Goal: Transaction & Acquisition: Purchase product/service

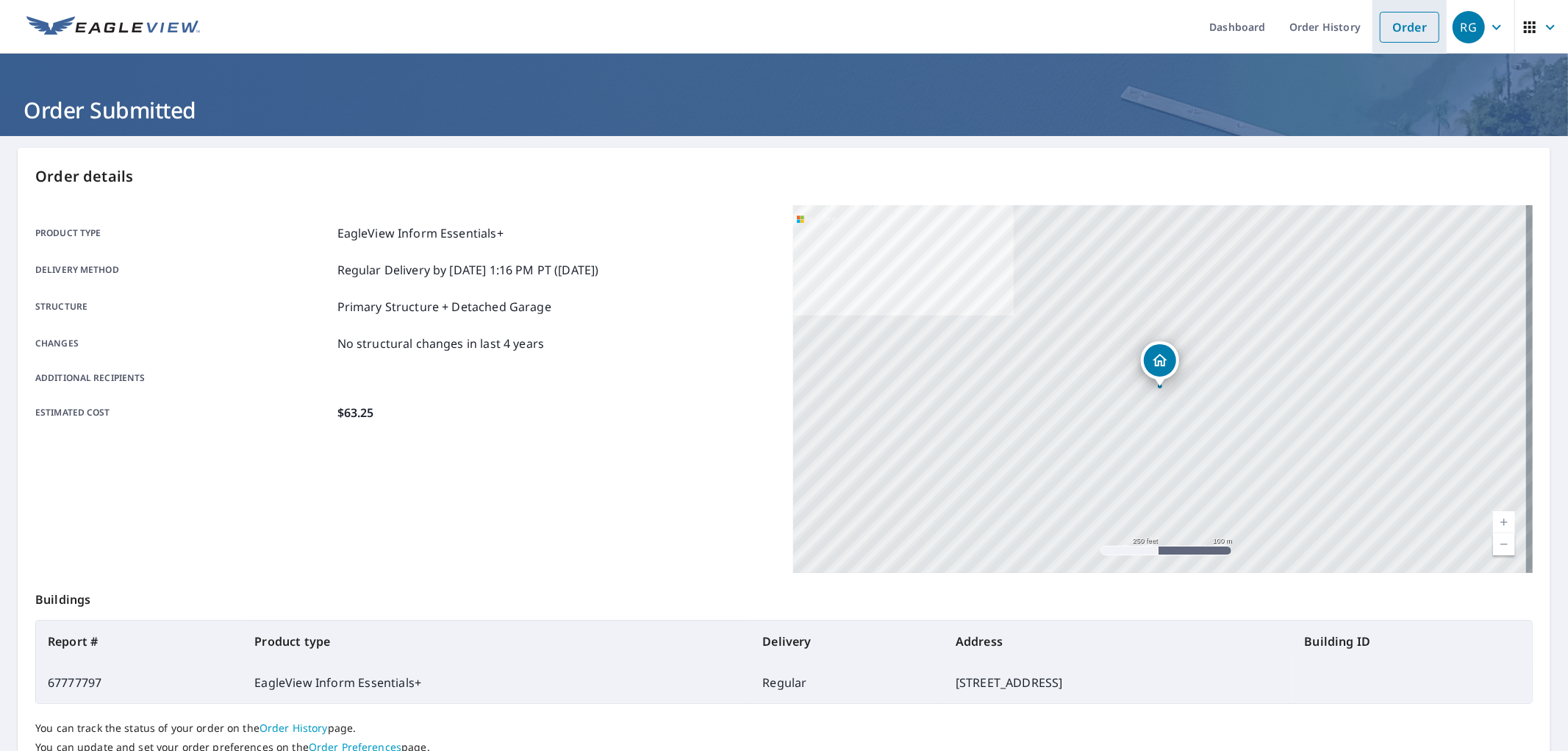
click at [1391, 34] on link "Order" at bounding box center [1409, 27] width 60 height 31
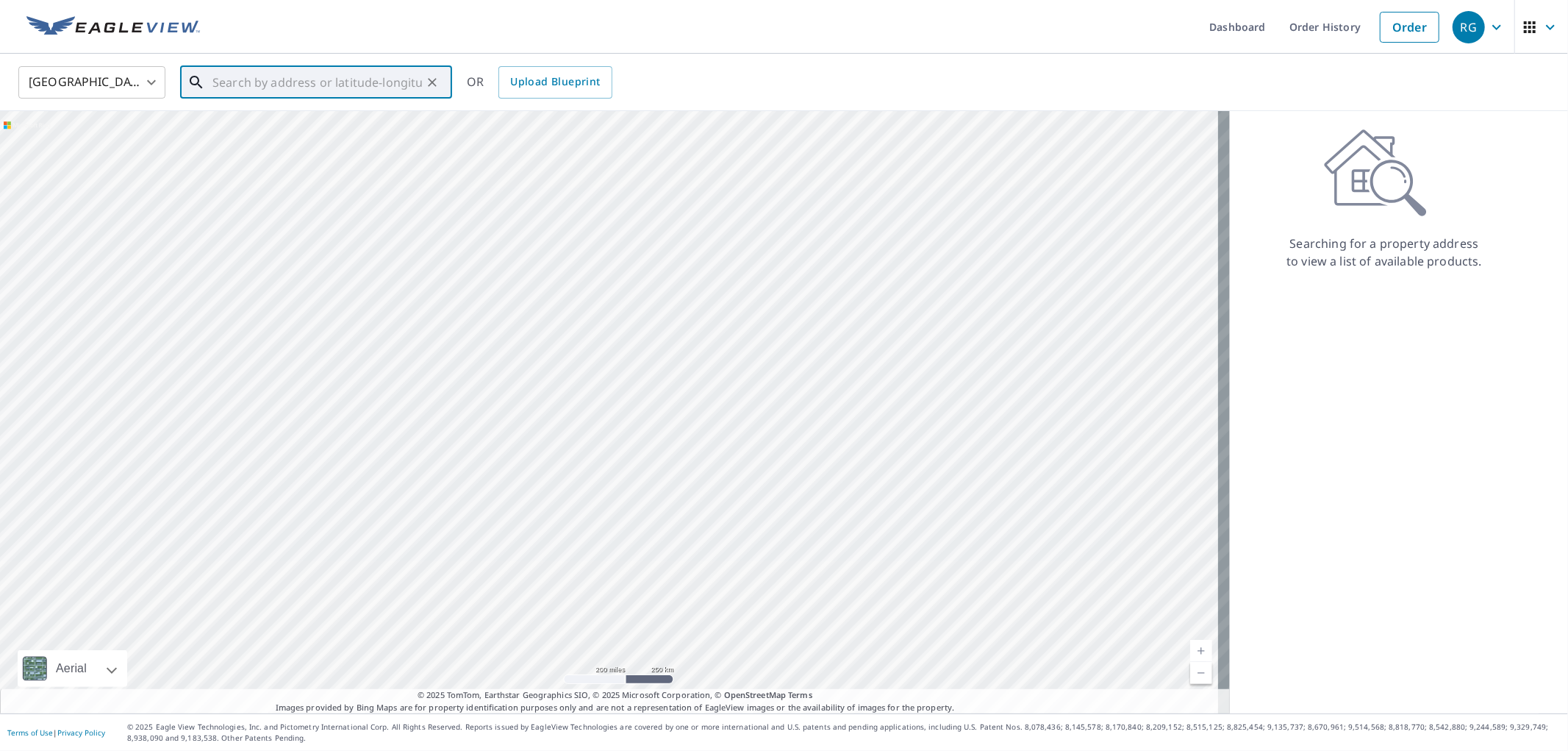
click at [332, 89] on input "text" at bounding box center [316, 82] width 209 height 42
paste input "[STREET_ADDRESS]"
click at [331, 134] on p "[GEOGRAPHIC_DATA], [GEOGRAPHIC_DATA] 15905" at bounding box center [325, 148] width 231 height 29
type input "[STREET_ADDRESS]"
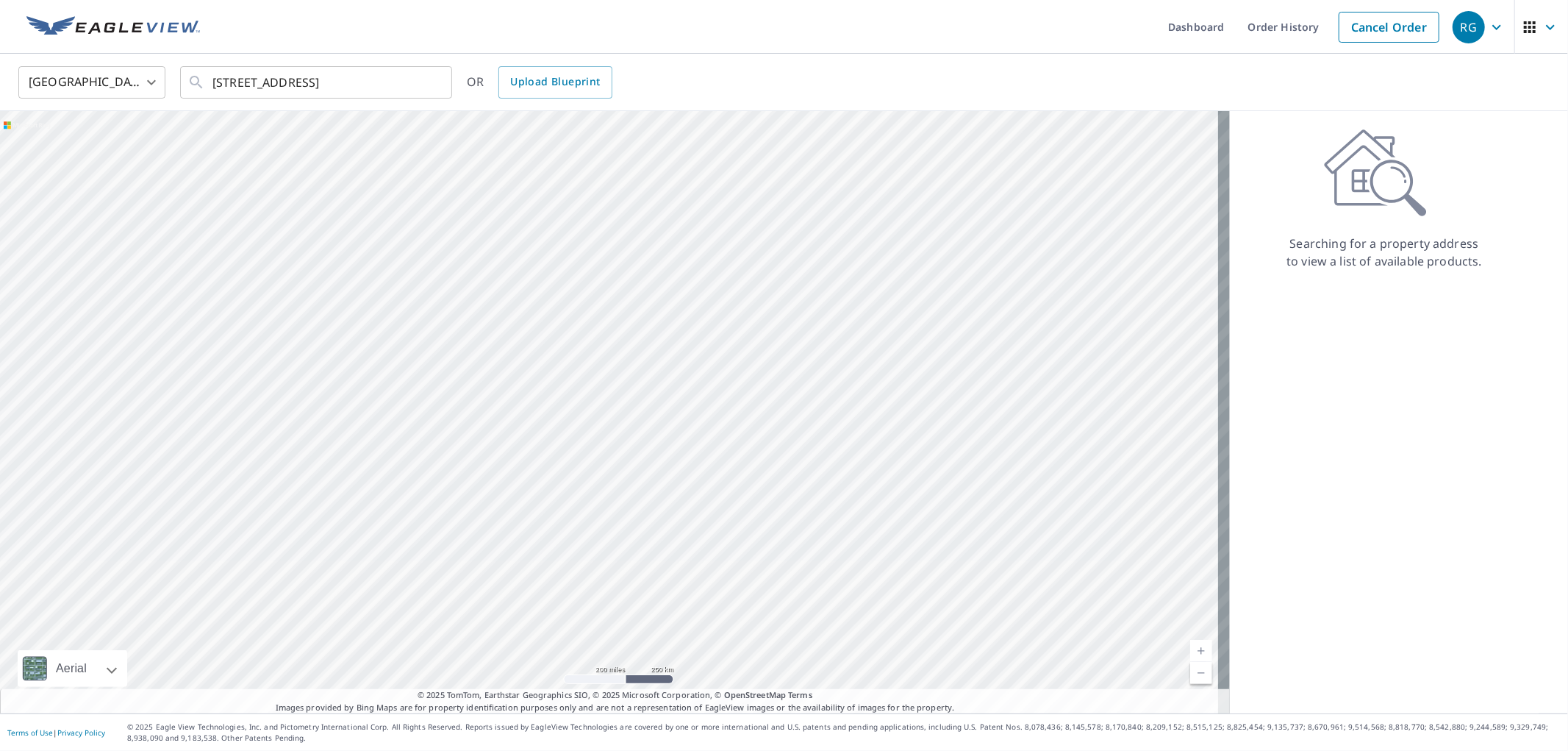
scroll to position [0, 0]
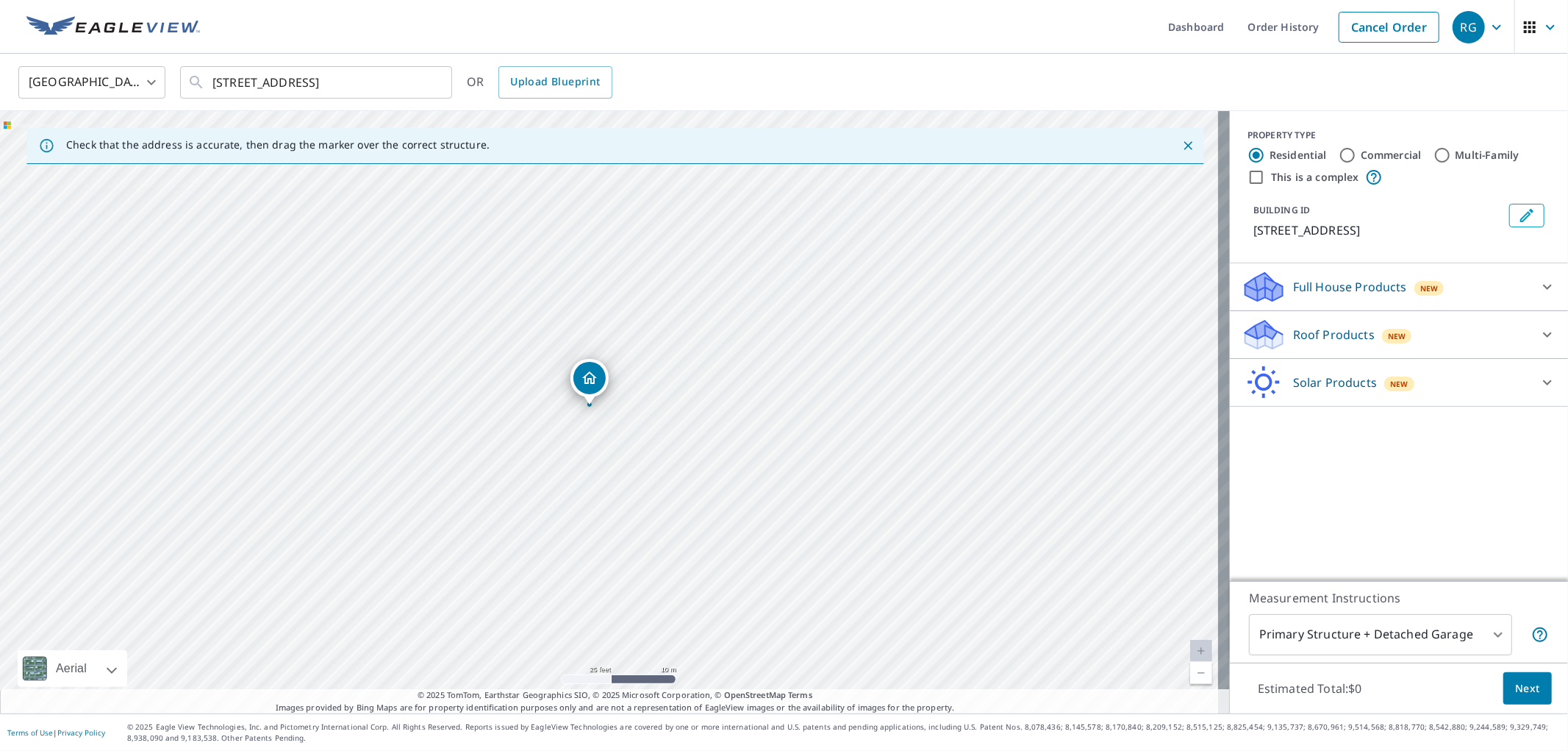
drag, startPoint x: 634, startPoint y: 430, endPoint x: 679, endPoint y: 299, distance: 138.5
click at [679, 299] on div "[STREET_ADDRESS]" at bounding box center [615, 412] width 1230 height 602
click at [1298, 387] on p "Solar Products" at bounding box center [1335, 382] width 84 height 17
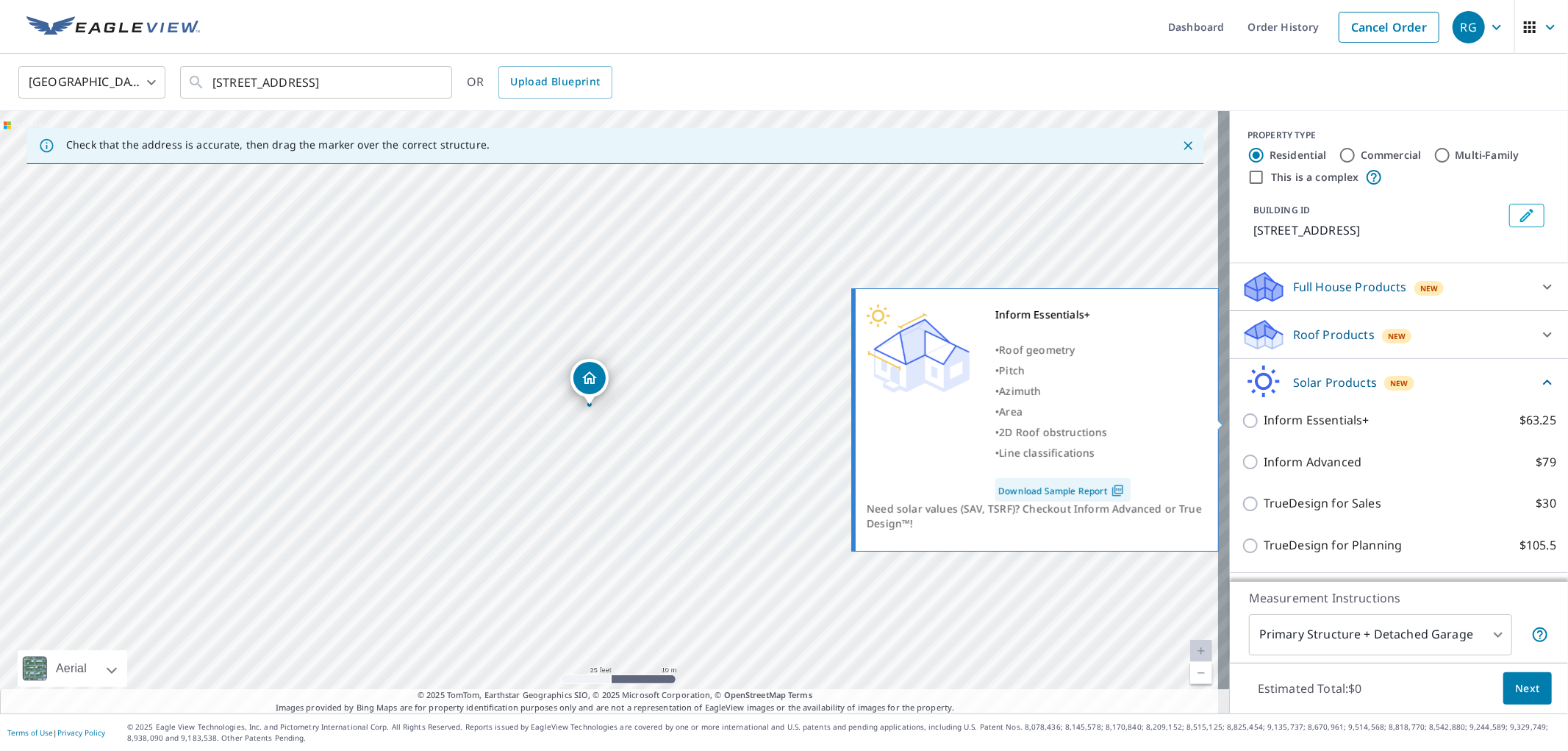
click at [1242, 420] on input "Inform Essentials+ $63.25" at bounding box center [1252, 420] width 22 height 17
checkbox input "true"
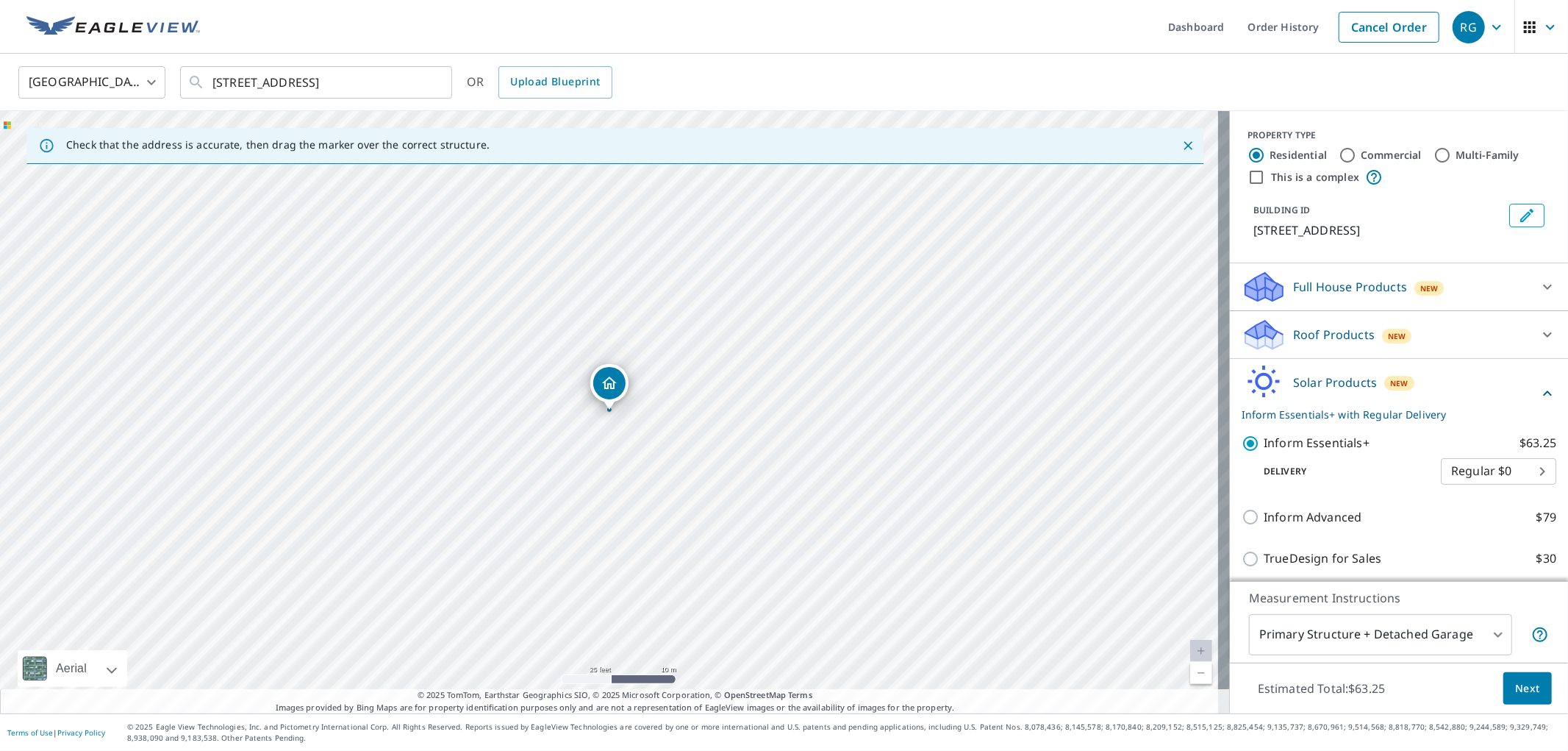
click at [1515, 685] on span "Next" at bounding box center [1527, 688] width 25 height 18
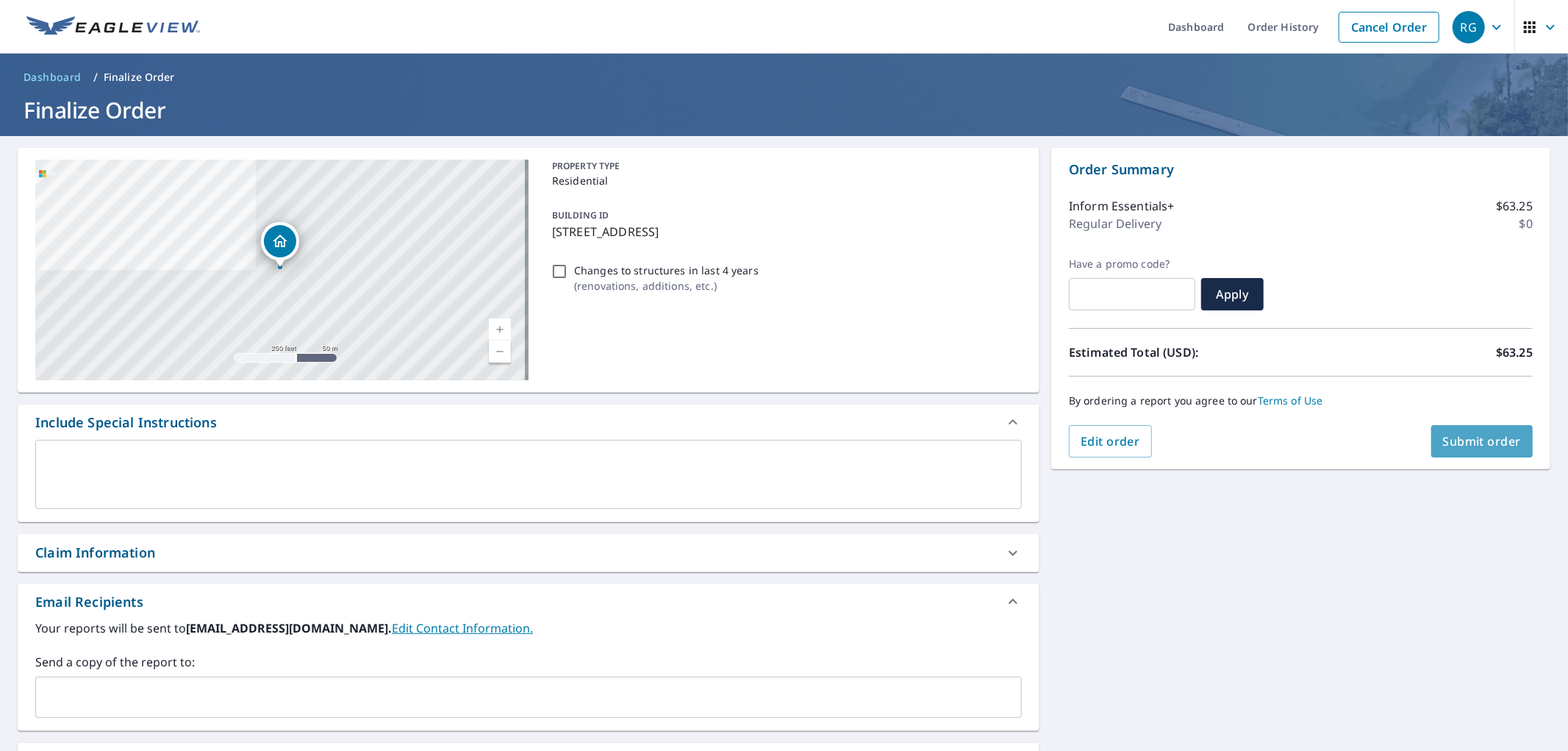
click at [1452, 445] on span "Submit order" at bounding box center [1482, 440] width 79 height 16
